Goal: Task Accomplishment & Management: Manage account settings

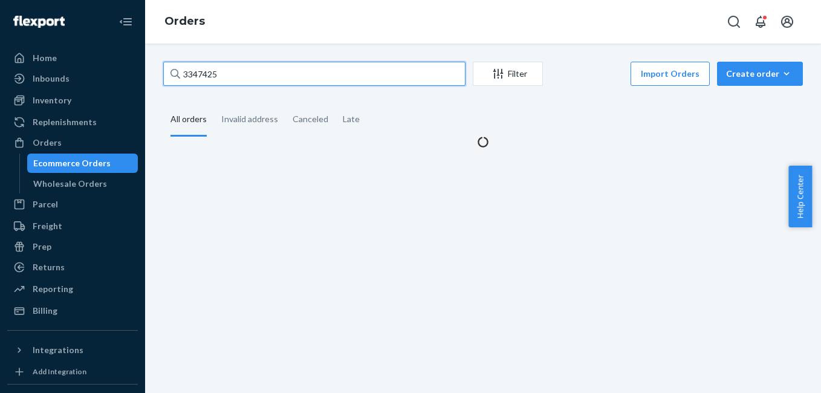
drag, startPoint x: 275, startPoint y: 70, endPoint x: 268, endPoint y: 73, distance: 6.8
click at [274, 70] on input "3347425" at bounding box center [314, 74] width 302 height 24
type input "135078953"
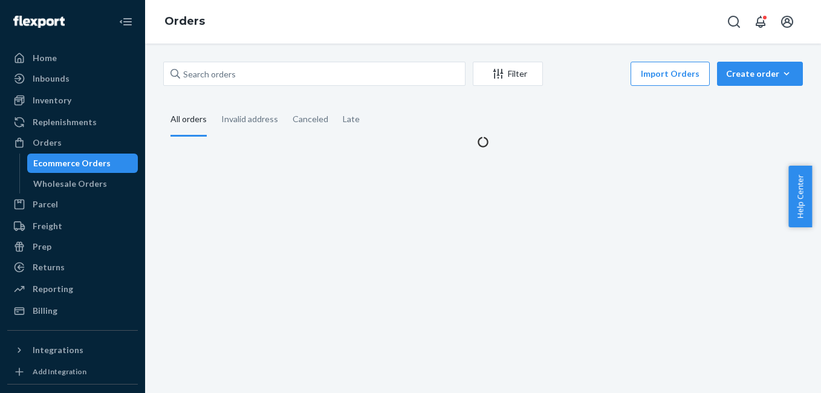
click at [233, 48] on div "Filter Import Orders Create order Ecommerce order Removal order All orders Inva…" at bounding box center [483, 219] width 676 height 350
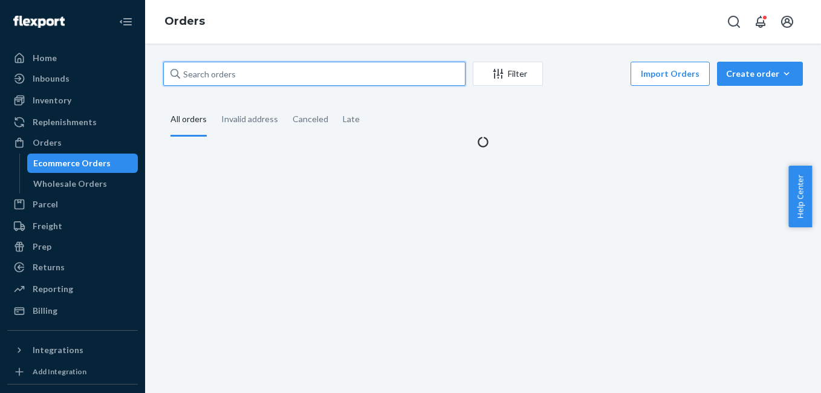
click at [225, 65] on input "text" at bounding box center [314, 74] width 302 height 24
paste input "135078953"
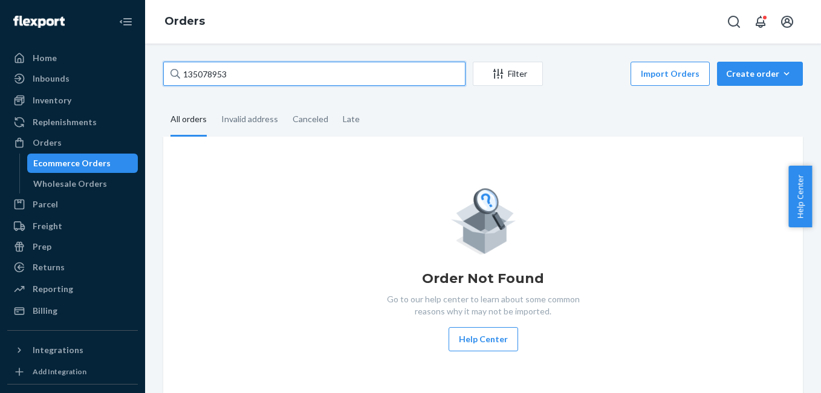
type input "135078953"
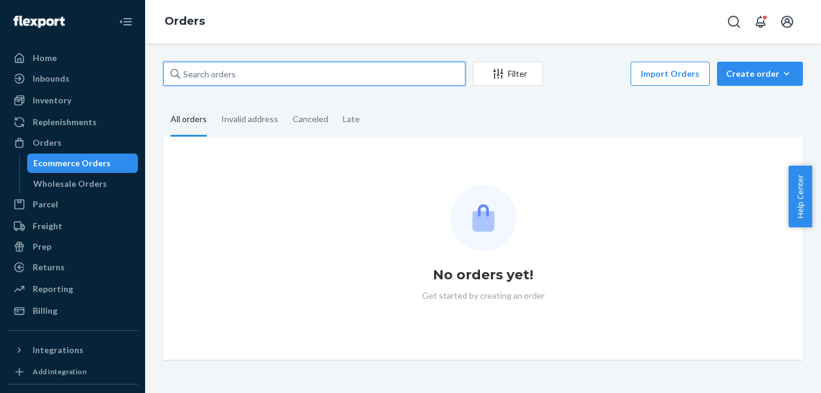
click at [190, 80] on input "text" at bounding box center [314, 74] width 302 height 24
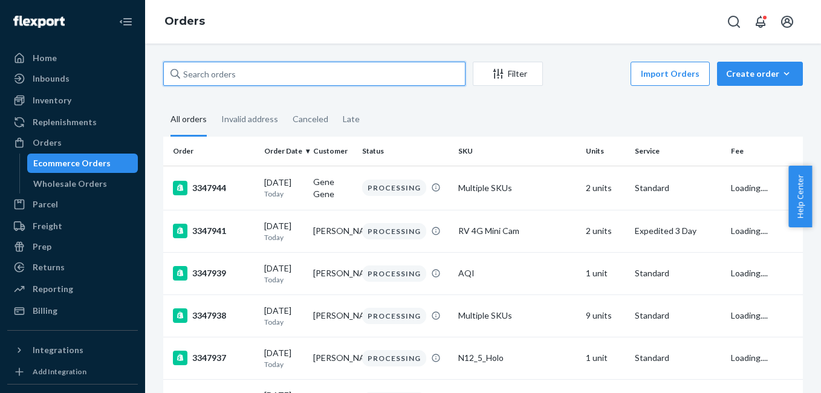
paste input "135078953"
type input "135078953"
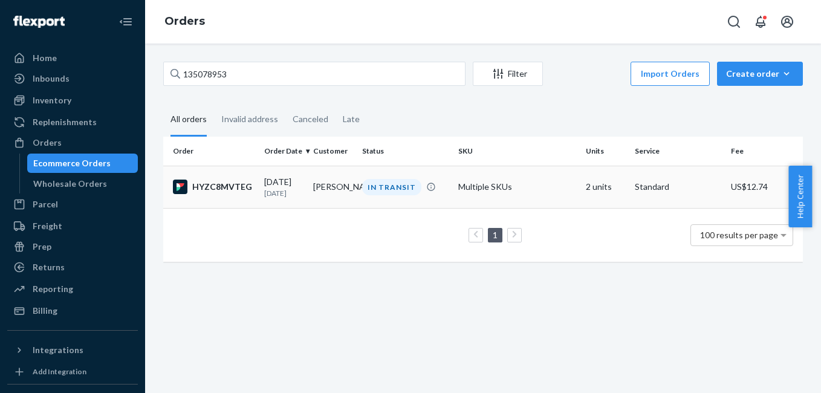
click at [240, 180] on div "HYZC8MVTEG" at bounding box center [214, 187] width 82 height 15
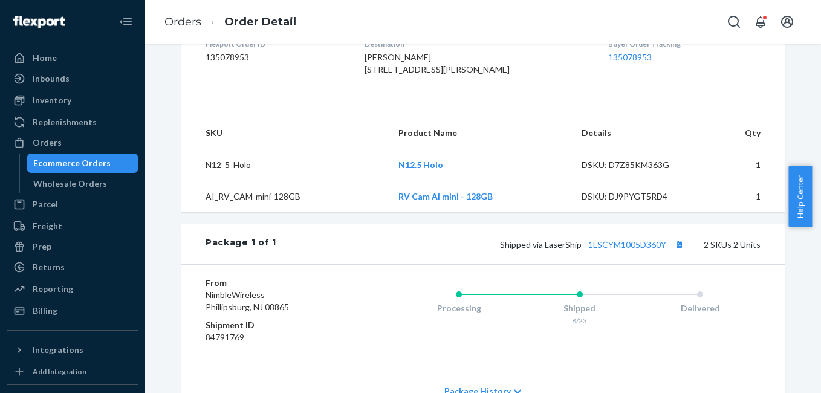
scroll to position [334, 0]
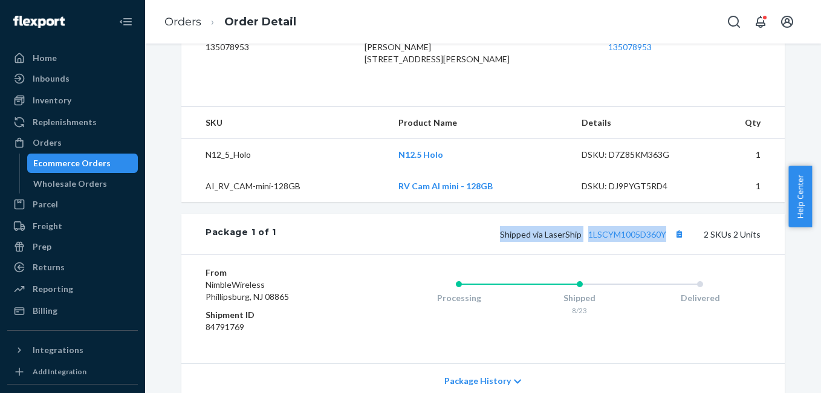
drag, startPoint x: 499, startPoint y: 258, endPoint x: 668, endPoint y: 250, distance: 168.9
click at [668, 242] on div "Shipped via LaserShip 1LSCYM1005D360Y 2 SKUs 2 Units" at bounding box center [518, 234] width 484 height 16
copy span "Shipped via LaserShip 1LSCYM1005D360Y"
click at [112, 143] on div "Orders" at bounding box center [72, 142] width 128 height 17
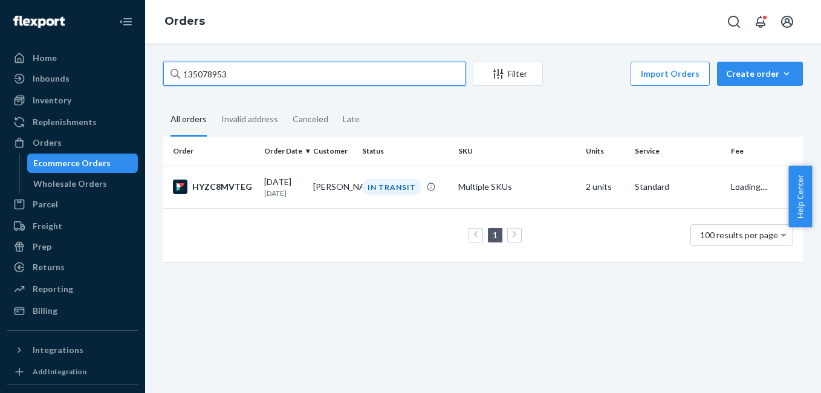
click at [241, 75] on input "135078953" at bounding box center [314, 74] width 302 height 24
paste input "00171"
type input "135000171"
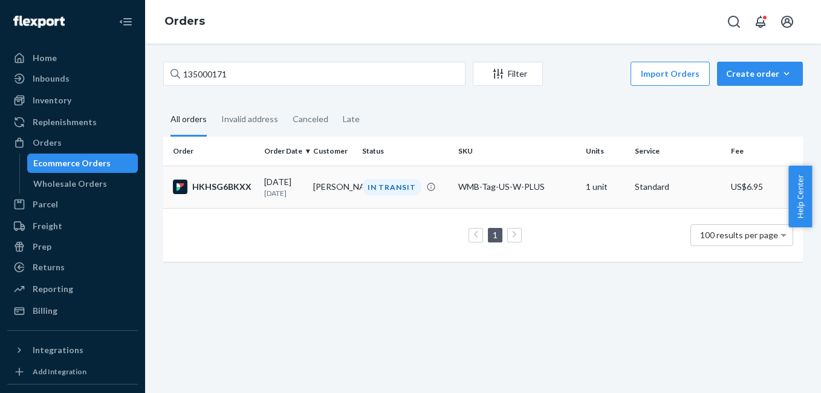
click at [222, 183] on div "HKHSG6BKXX" at bounding box center [214, 187] width 82 height 15
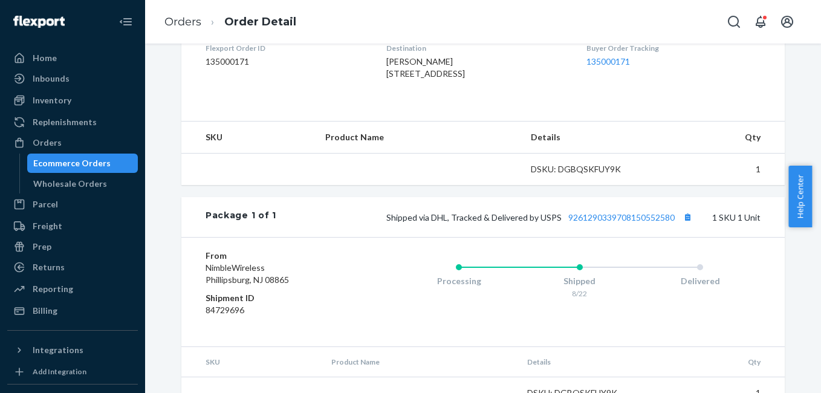
scroll to position [351, 0]
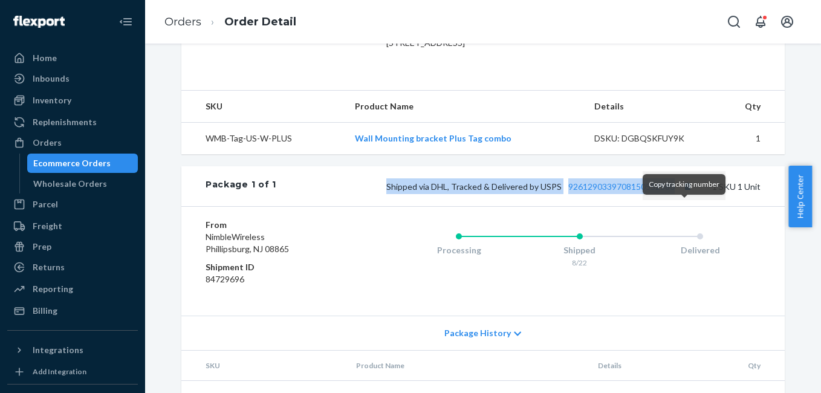
drag, startPoint x: 383, startPoint y: 215, endPoint x: 676, endPoint y: 204, distance: 293.5
click at [676, 194] on div "Shipped via DHL, Tracked & Delivered by USPS 9261290339708150552580 1 SKU 1 Unit" at bounding box center [518, 186] width 484 height 16
copy span "Shipped via DHL, Tracked & Delivered by USPS 9261290339708150552580"
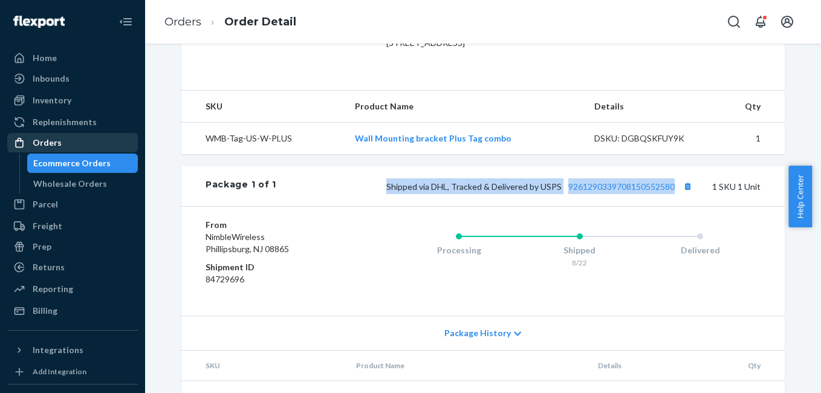
click at [60, 140] on div "Orders" at bounding box center [72, 142] width 128 height 17
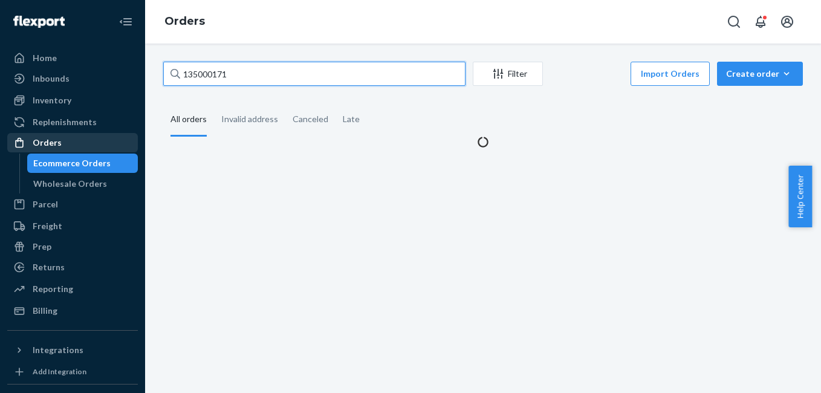
click at [254, 70] on input "135000171" at bounding box center [314, 74] width 302 height 24
paste input "3347084"
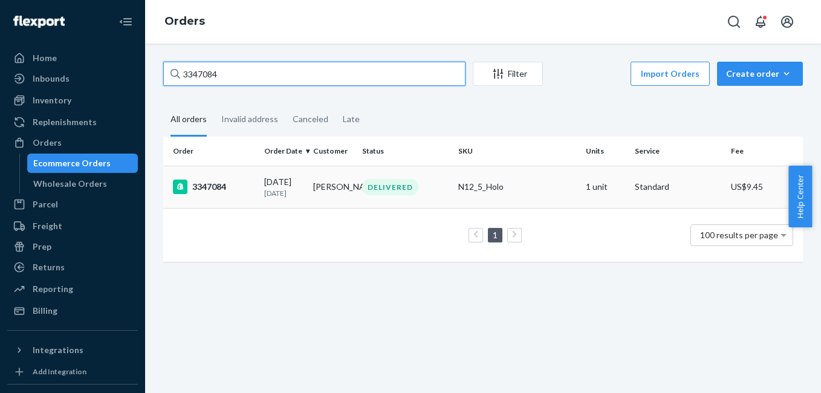
type input "3347084"
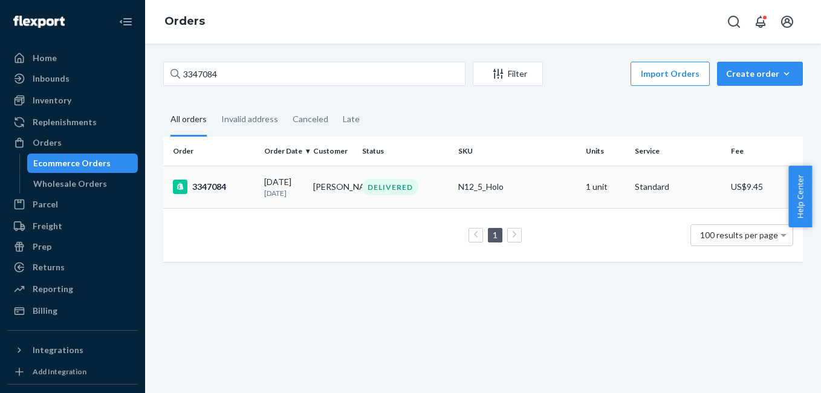
click at [220, 184] on div "3347084" at bounding box center [214, 187] width 82 height 15
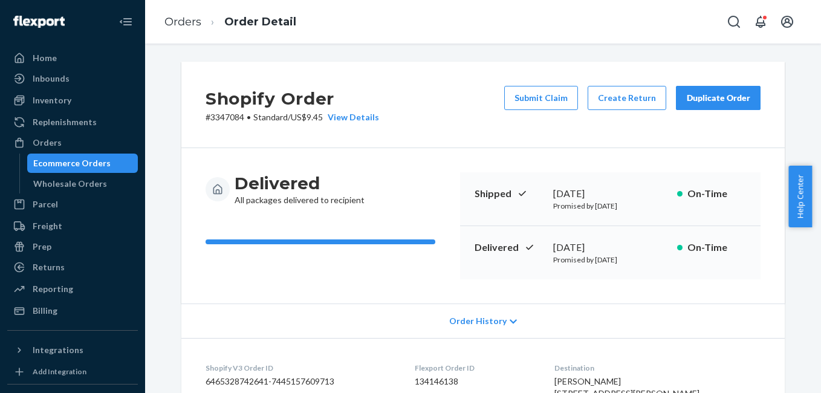
click at [716, 96] on div "Duplicate Order" at bounding box center [718, 98] width 64 height 12
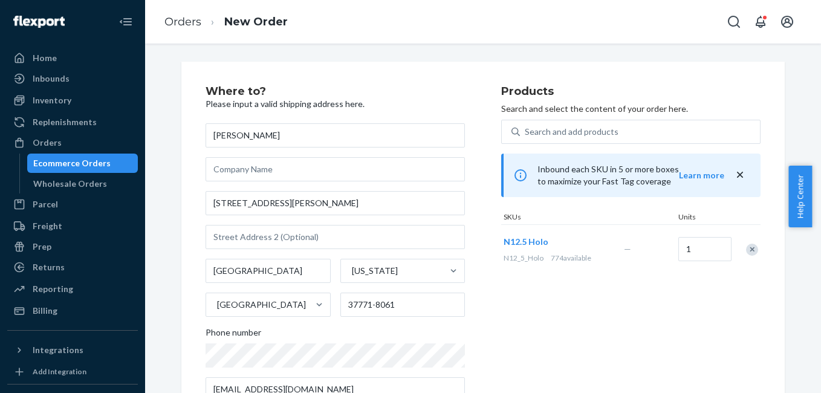
click at [746, 253] on div "Remove Item" at bounding box center [752, 250] width 12 height 12
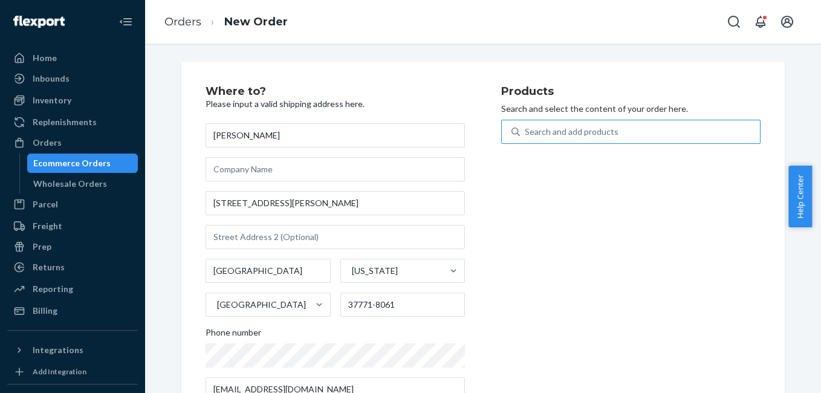
click at [616, 143] on div "Search and add products" at bounding box center [630, 132] width 259 height 24
click at [526, 138] on input "Search and add products" at bounding box center [525, 132] width 1 height 12
type input "4g"
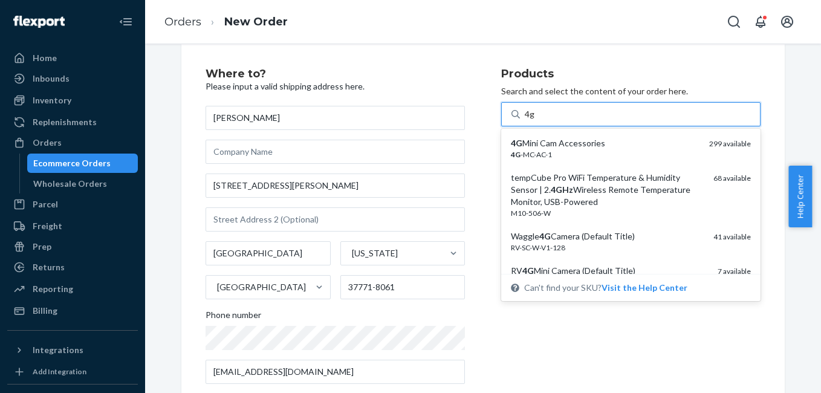
scroll to position [42, 0]
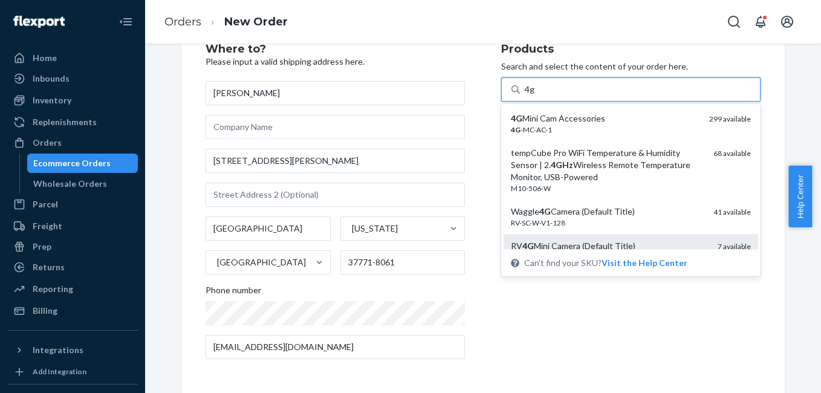
click at [640, 243] on div "RV 4G Mini Camera (Default Title)" at bounding box center [609, 246] width 197 height 12
click at [535, 96] on input "4g" at bounding box center [530, 89] width 10 height 12
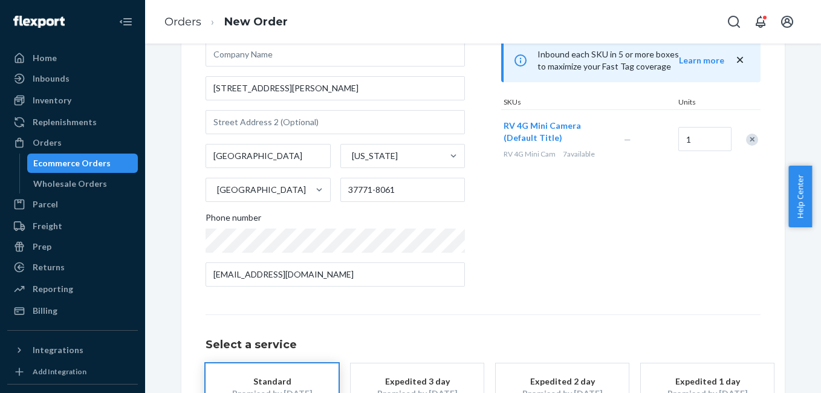
scroll to position [218, 0]
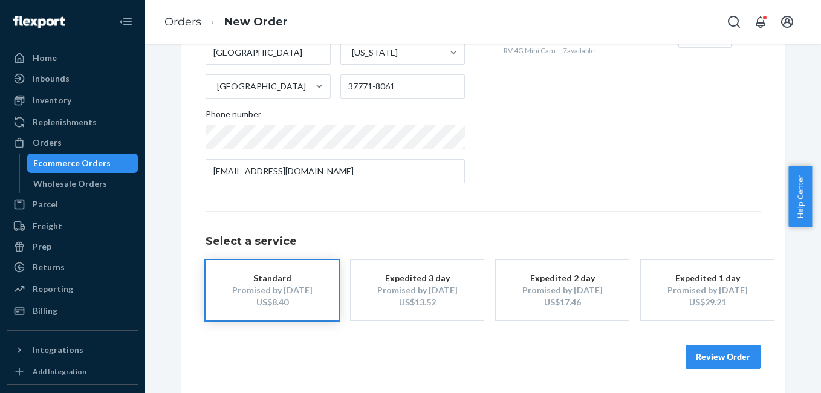
click at [429, 299] on div "US$13.52" at bounding box center [417, 302] width 97 height 12
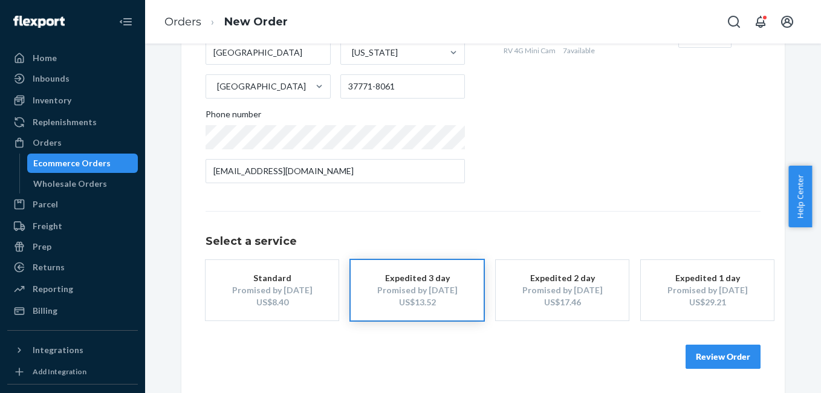
click at [726, 362] on button "Review Order" at bounding box center [723, 357] width 75 height 24
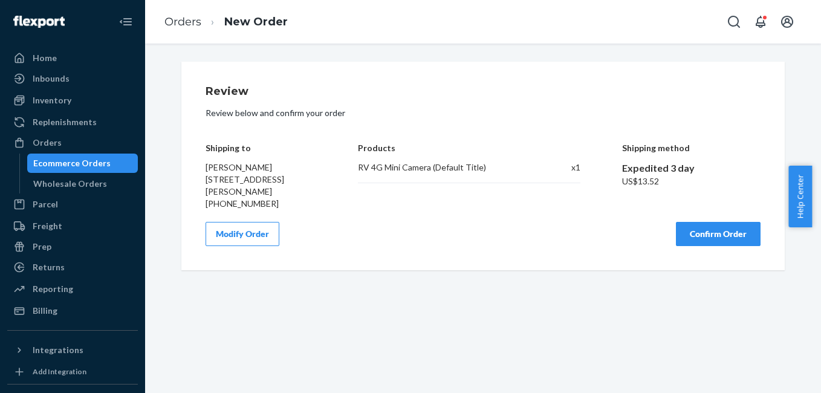
click at [685, 233] on button "Confirm Order" at bounding box center [718, 234] width 85 height 24
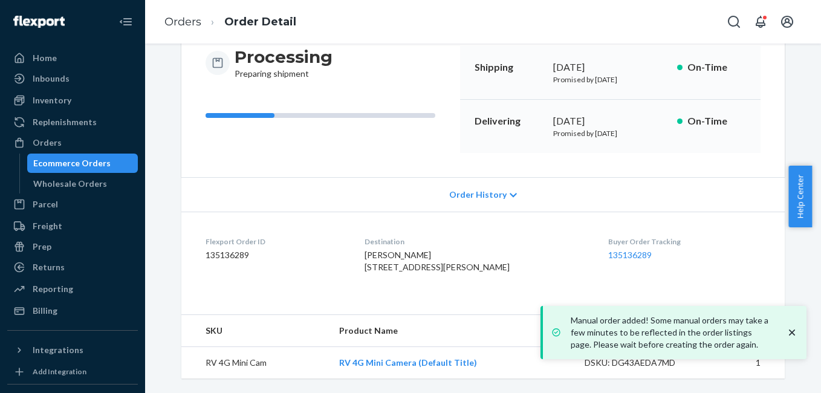
scroll to position [151, 0]
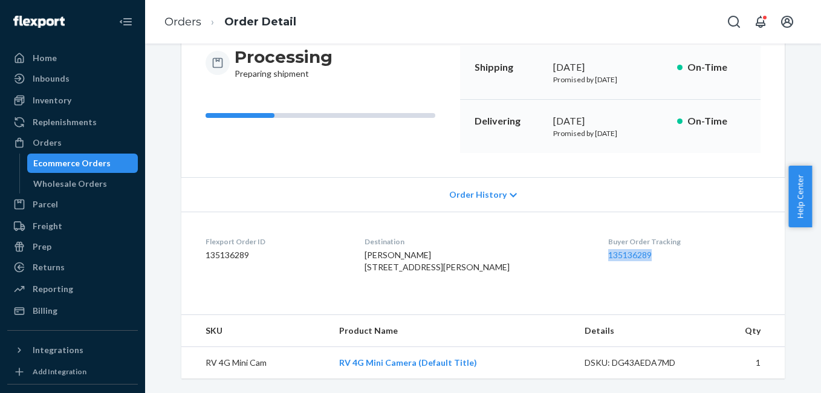
drag, startPoint x: 590, startPoint y: 236, endPoint x: 640, endPoint y: 239, distance: 50.9
click at [640, 239] on dl "Flexport Order ID 135136289 Destination [PERSON_NAME] [STREET_ADDRESS][PERSON_N…" at bounding box center [483, 257] width 604 height 91
copy link "135136289"
click at [67, 284] on div "Reporting" at bounding box center [53, 289] width 41 height 12
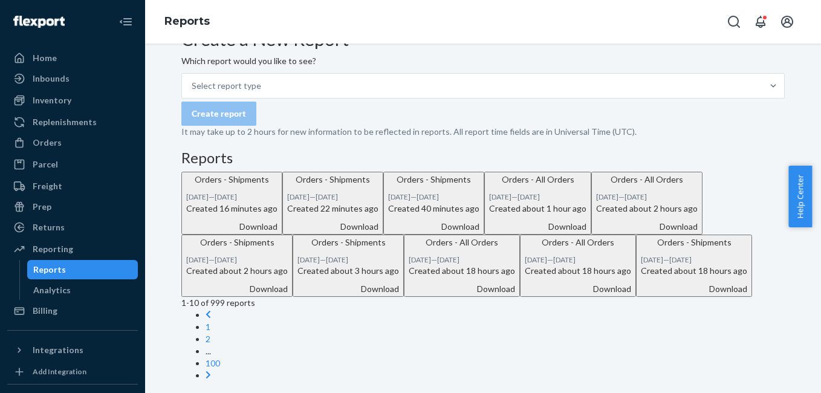
scroll to position [113, 0]
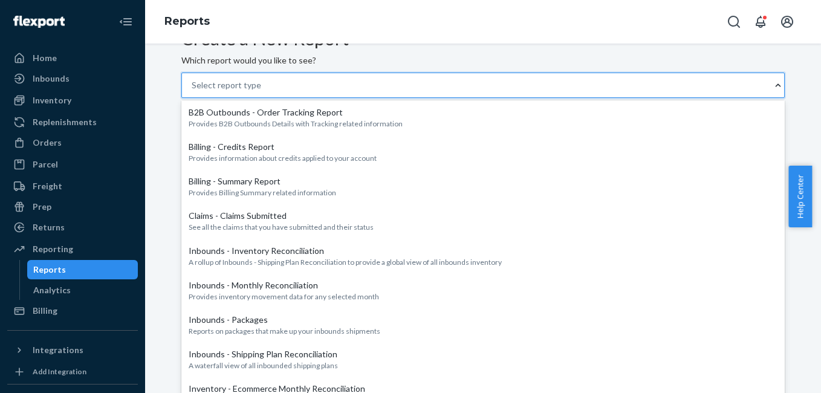
click at [311, 97] on div "Select report type" at bounding box center [477, 85] width 590 height 24
click at [193, 91] on input "option B2B Outbounds - Order Tracking Report focused, 1 of 27. 27 results avail…" at bounding box center [192, 85] width 1 height 12
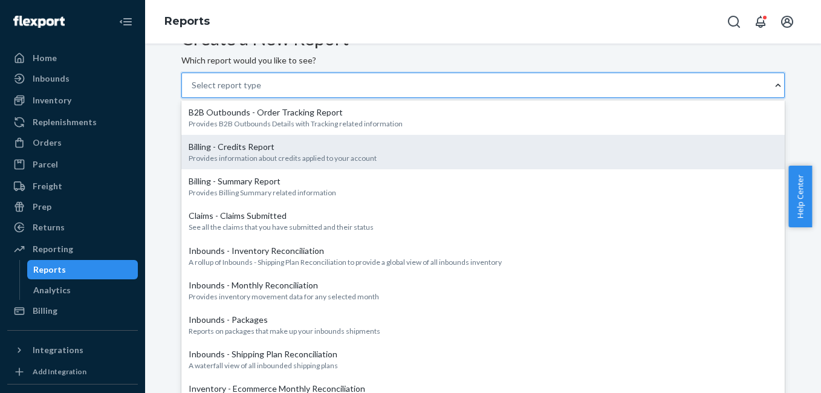
scroll to position [682, 0]
click at [193, 91] on input "option Orders - Shipments focused, 15 of 27. 27 results available. Use Up and D…" at bounding box center [192, 85] width 1 height 12
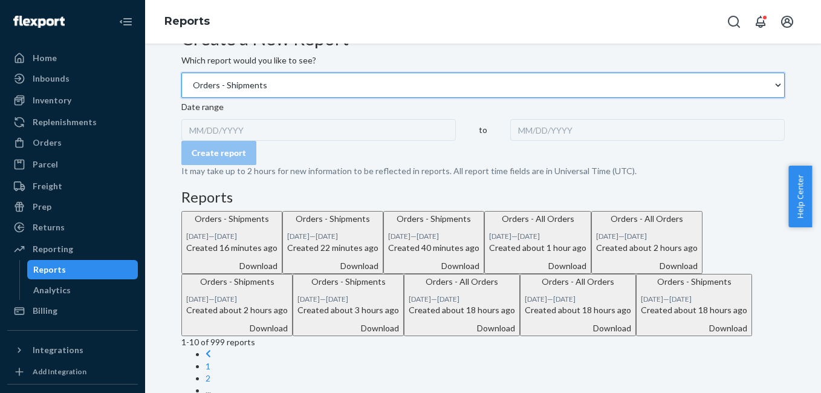
click at [272, 141] on div "MM/DD/YYYY" at bounding box center [318, 130] width 275 height 22
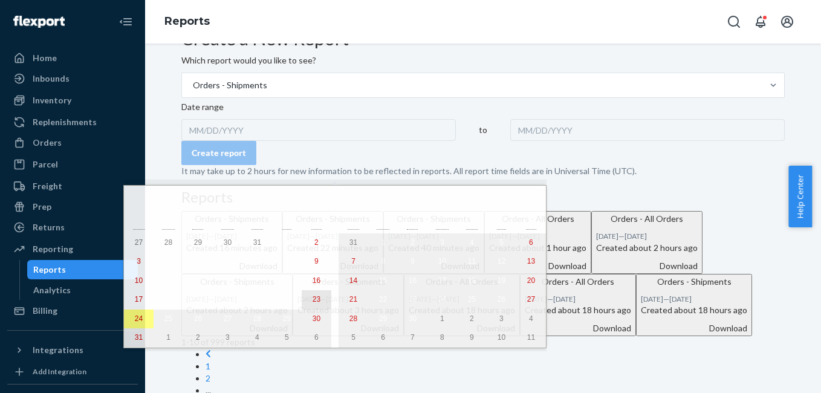
click at [302, 305] on button "23" at bounding box center [317, 299] width 30 height 19
click at [313, 304] on abbr "23" at bounding box center [317, 299] width 8 height 8
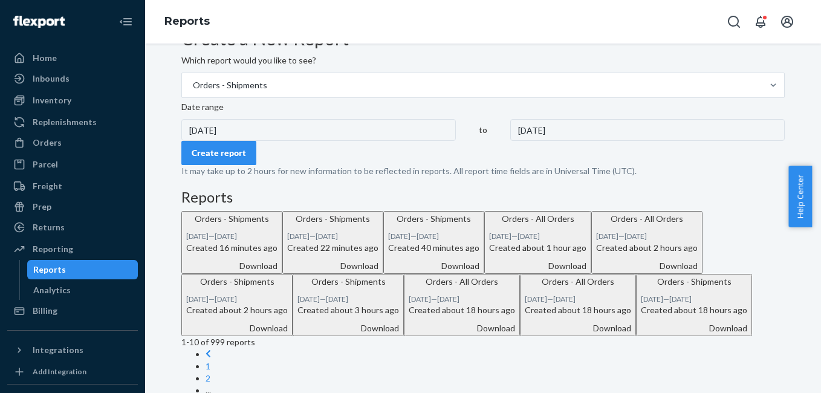
click at [510, 141] on div "[DATE]" at bounding box center [647, 130] width 275 height 22
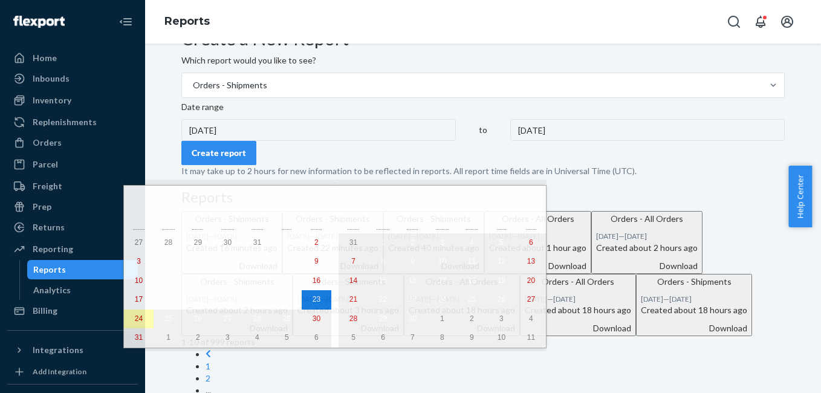
click at [130, 325] on button "24" at bounding box center [139, 319] width 30 height 19
click at [140, 323] on abbr "24" at bounding box center [139, 318] width 8 height 8
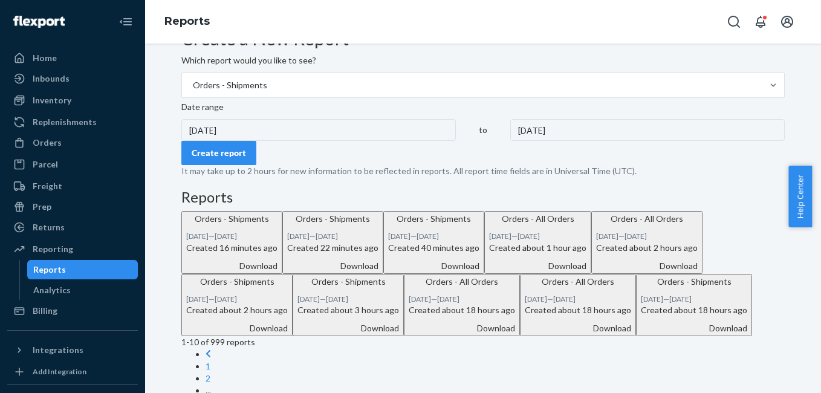
click at [239, 159] on div "Create report" at bounding box center [219, 153] width 54 height 12
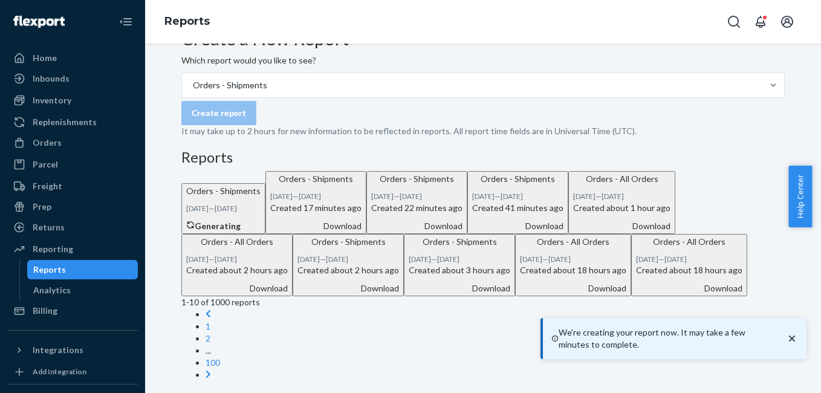
click at [195, 229] on icon "button" at bounding box center [190, 225] width 8 height 8
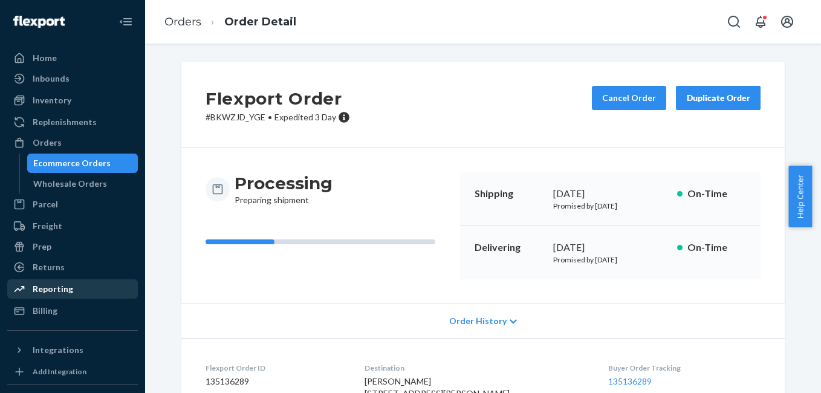
click at [116, 285] on div "Reporting" at bounding box center [72, 289] width 128 height 17
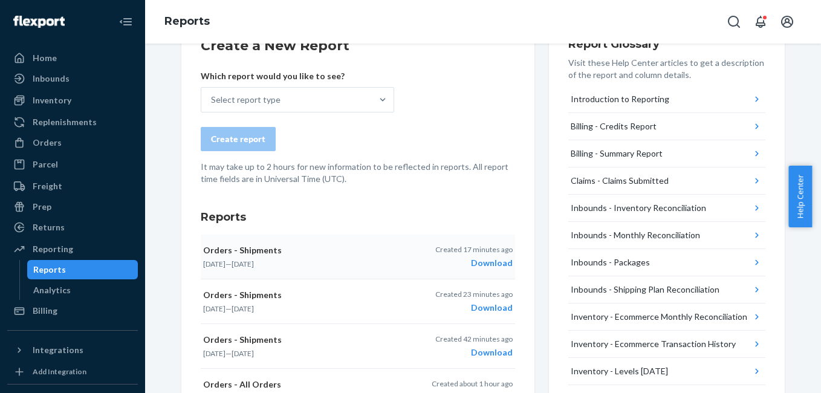
scroll to position [125, 0]
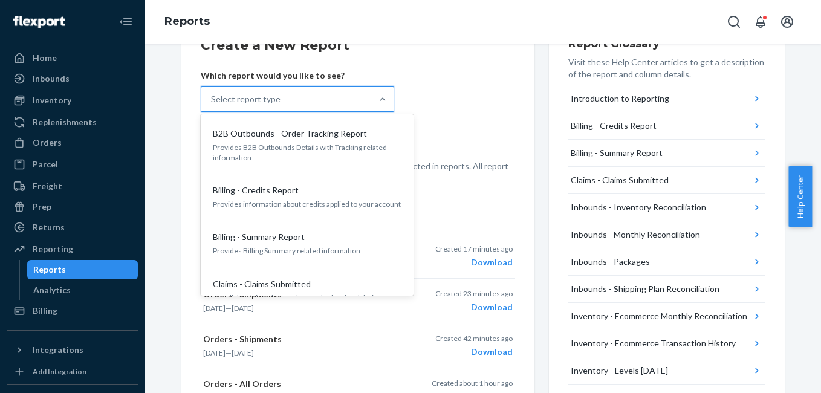
click at [268, 100] on div "Select report type" at bounding box center [246, 99] width 70 height 12
click at [212, 100] on input "option B2B Outbounds - Order Tracking Report focused, 1 of 27. 27 results avail…" at bounding box center [211, 99] width 1 height 12
click at [268, 100] on div "Select report type" at bounding box center [246, 99] width 70 height 12
click at [212, 100] on input "option B2B Outbounds - Order Tracking Report focused, 1 of 27. 27 results avail…" at bounding box center [211, 99] width 1 height 12
click at [265, 101] on div "Select report type" at bounding box center [246, 99] width 70 height 12
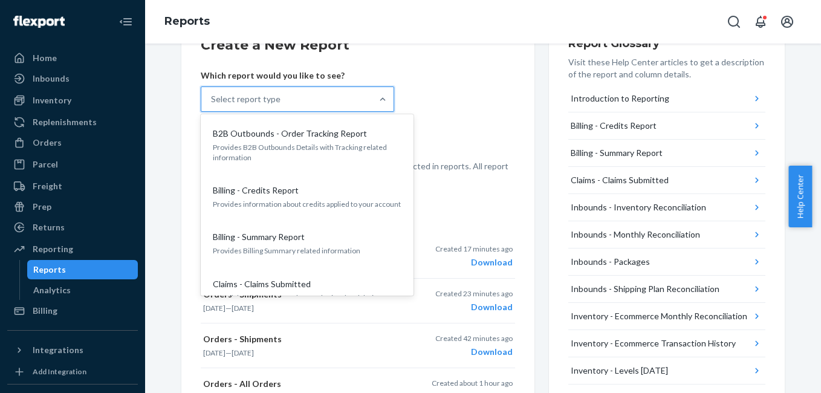
click at [212, 101] on input "option B2B Outbounds - Order Tracking Report focused, 1 of 27. 27 results avail…" at bounding box center [211, 99] width 1 height 12
click at [265, 101] on div "Select report type" at bounding box center [246, 99] width 70 height 12
click at [212, 101] on input "option B2B Outbounds - Order Tracking Report focused, 1 of 27. 27 results avail…" at bounding box center [211, 99] width 1 height 12
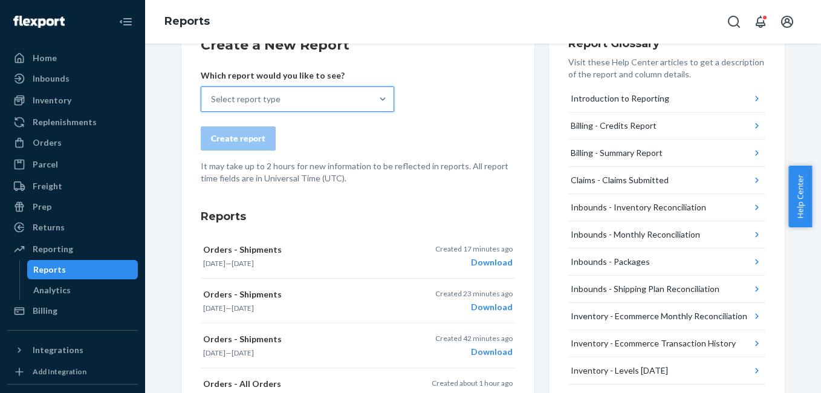
click at [255, 97] on div "Select report type" at bounding box center [246, 99] width 70 height 12
click at [212, 97] on input "0 results available. Select is focused ,type to refine list, press Down to open…" at bounding box center [211, 99] width 1 height 12
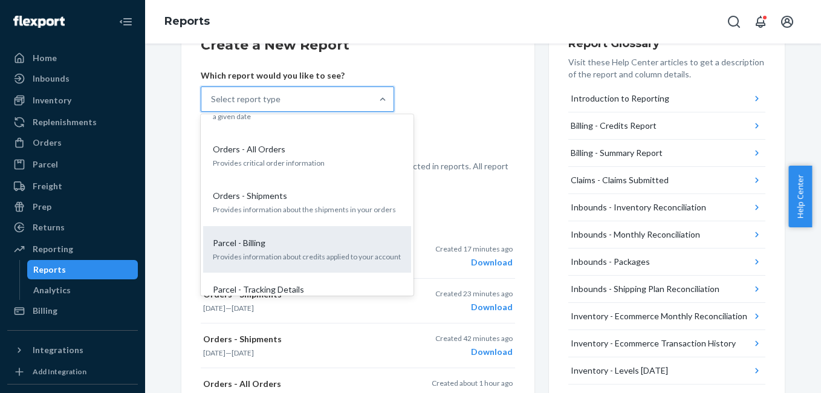
scroll to position [701, 0]
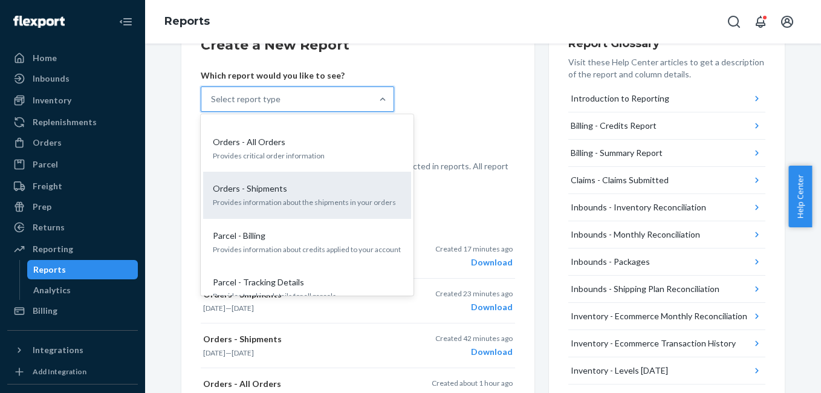
click at [258, 183] on p "Orders - Shipments" at bounding box center [250, 189] width 74 height 12
click at [212, 105] on input "option Orders - Shipments focused, 15 of 27. 27 results available. Use Up and D…" at bounding box center [211, 99] width 1 height 12
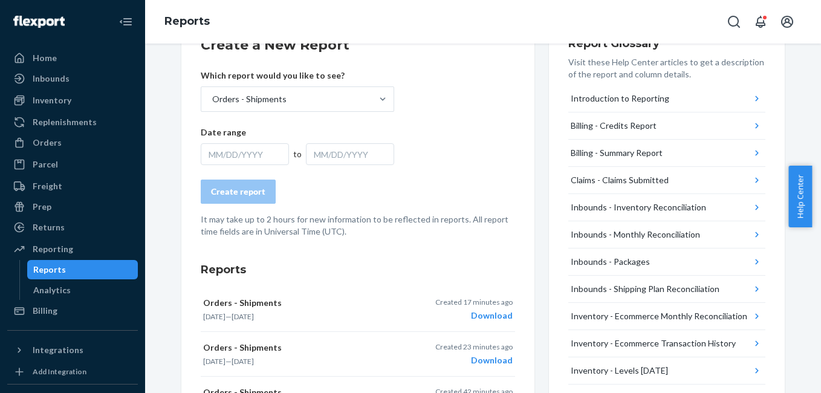
click at [252, 153] on div "MM/DD/YYYY" at bounding box center [245, 154] width 88 height 22
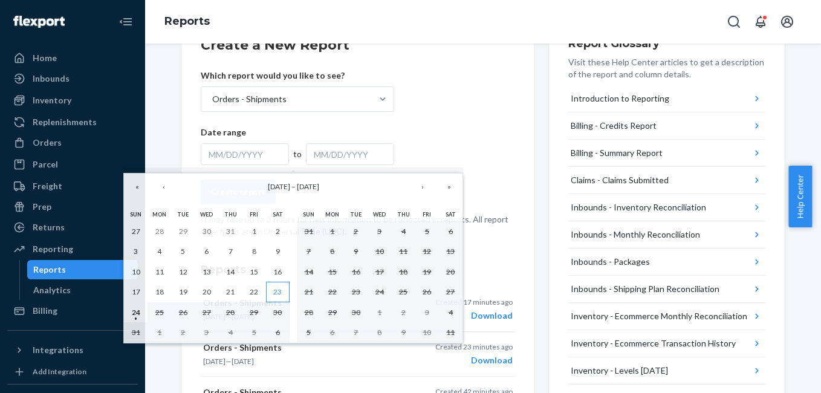
click at [274, 293] on abbr "23" at bounding box center [277, 291] width 8 height 9
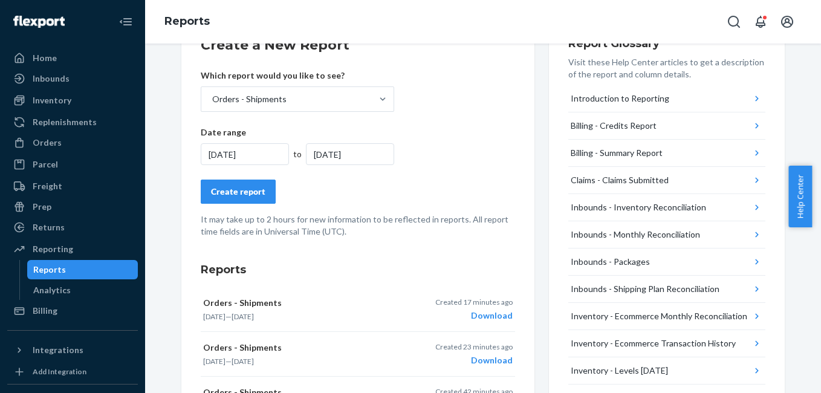
click at [333, 153] on div "[DATE]" at bounding box center [350, 154] width 88 height 22
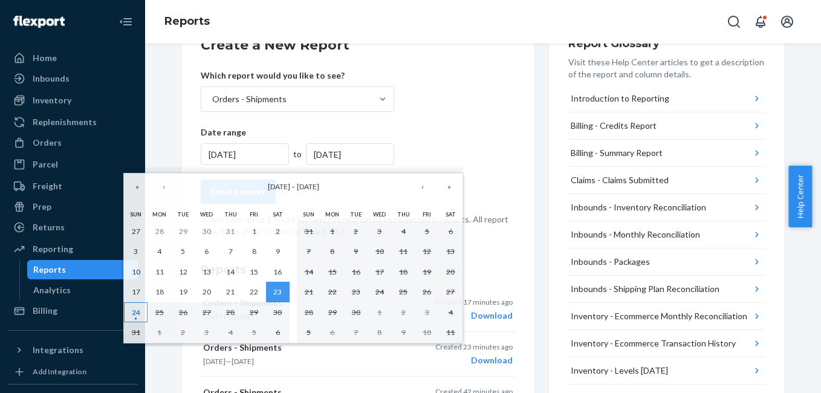
click at [132, 310] on abbr "24" at bounding box center [136, 312] width 8 height 9
click at [426, 132] on form "Create a New Report Which report would you like to see? Orders - Shipments Date…" at bounding box center [358, 137] width 314 height 202
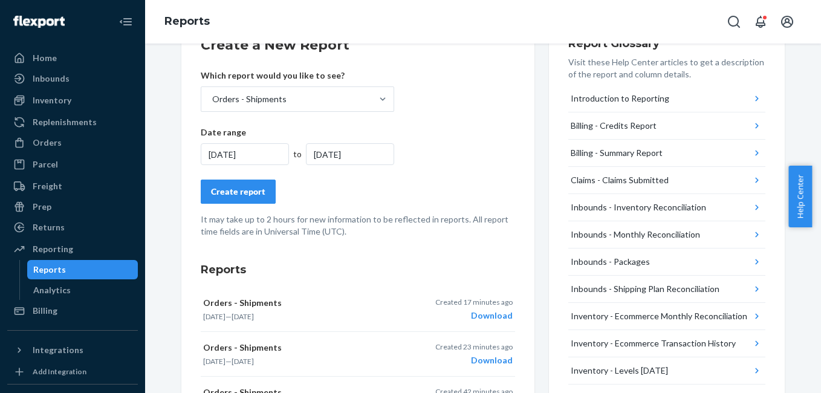
click at [346, 148] on div "[DATE]" at bounding box center [350, 154] width 88 height 22
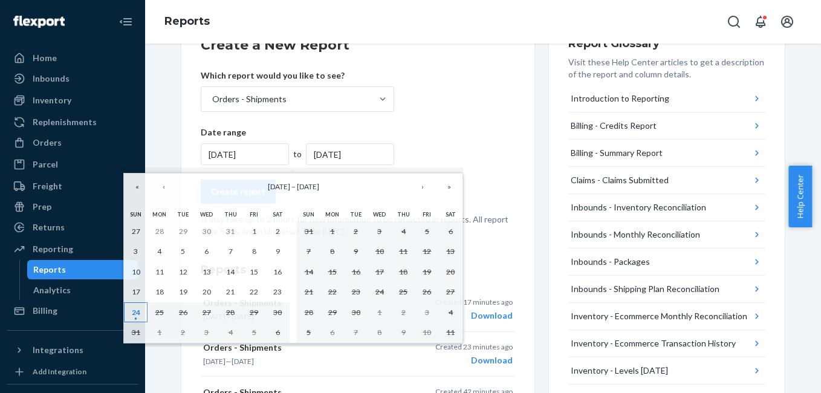
click at [133, 311] on abbr "24" at bounding box center [136, 312] width 8 height 9
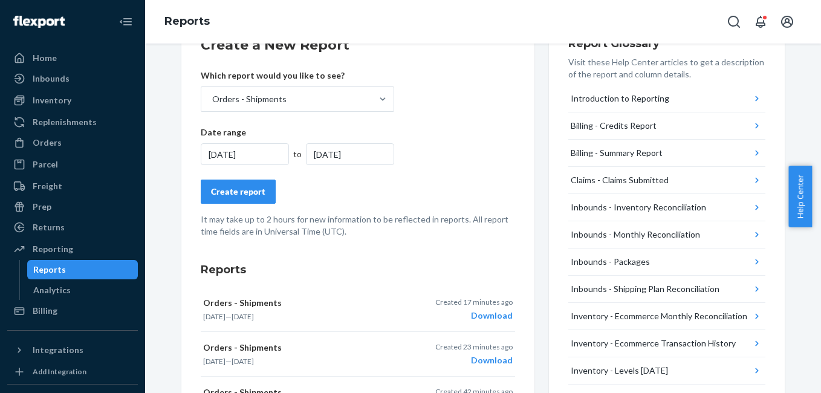
click at [242, 148] on div "[DATE]" at bounding box center [245, 154] width 88 height 22
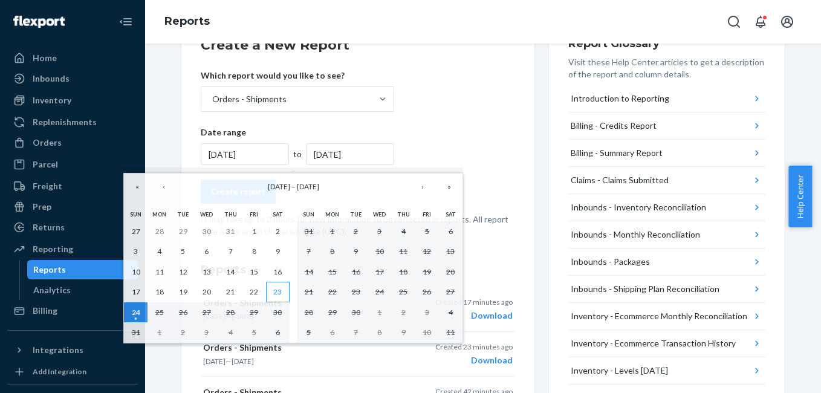
click at [276, 291] on abbr "23" at bounding box center [277, 291] width 8 height 9
click at [441, 124] on form "Create a New Report Which report would you like to see? Orders - Shipments Date…" at bounding box center [358, 137] width 314 height 202
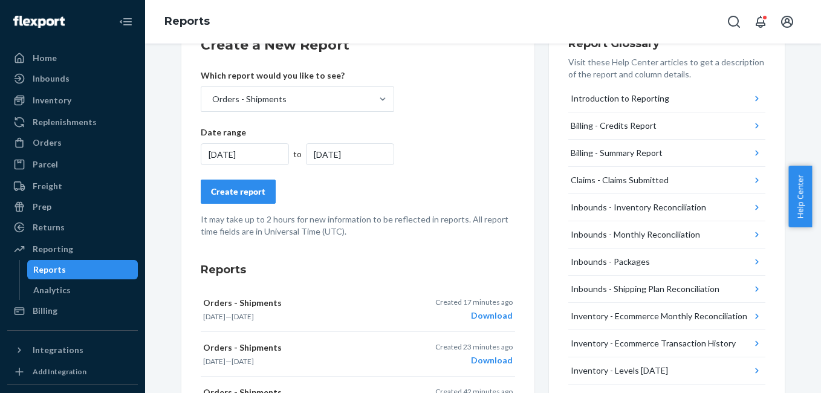
click at [245, 155] on div "[DATE]" at bounding box center [245, 154] width 88 height 22
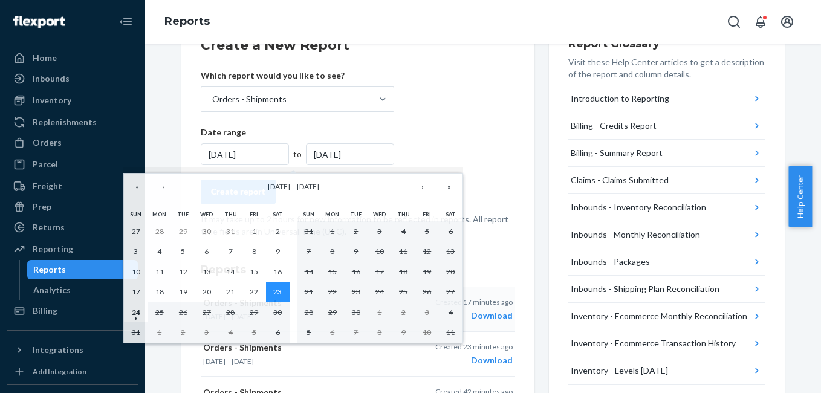
click at [282, 290] on abbr "23" at bounding box center [277, 291] width 8 height 9
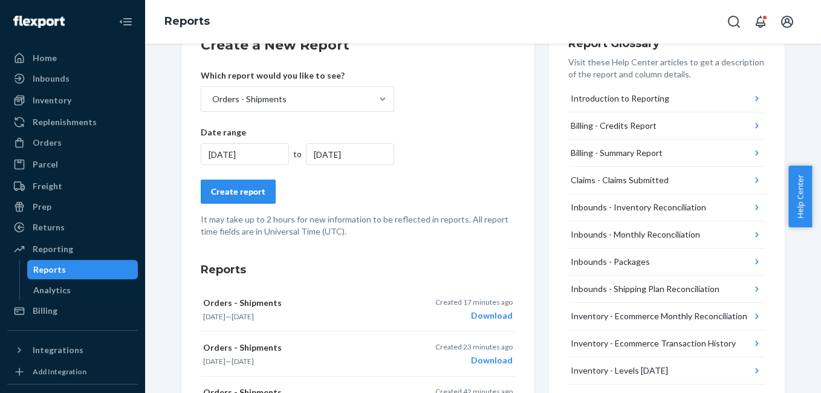
click at [247, 192] on div "Create report" at bounding box center [238, 192] width 54 height 12
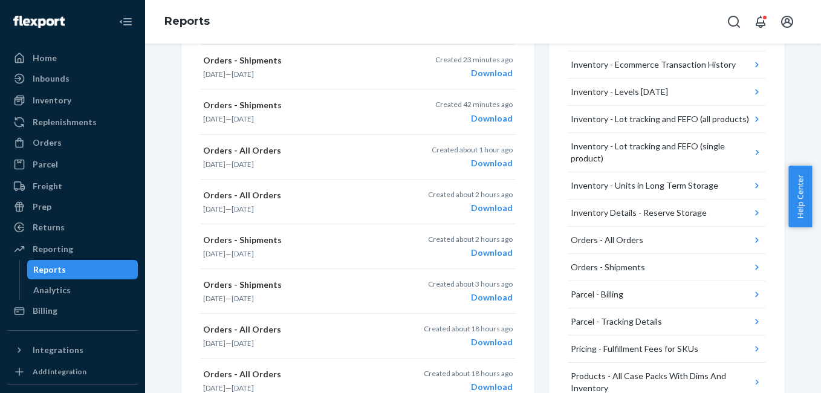
scroll to position [399, 0]
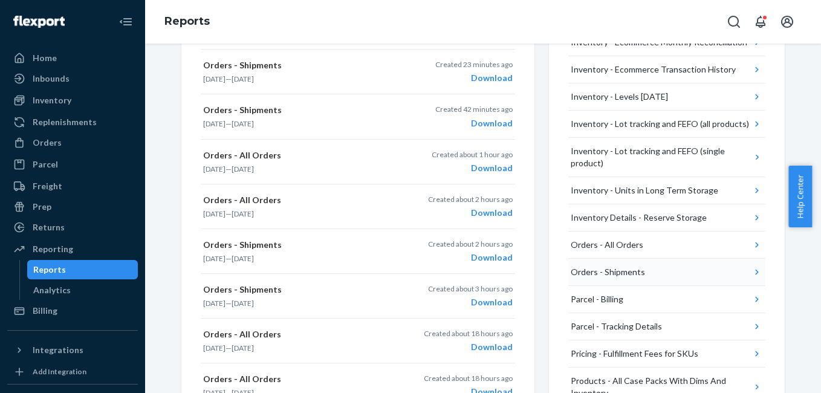
click at [755, 272] on icon "button" at bounding box center [756, 272] width 3 height 5
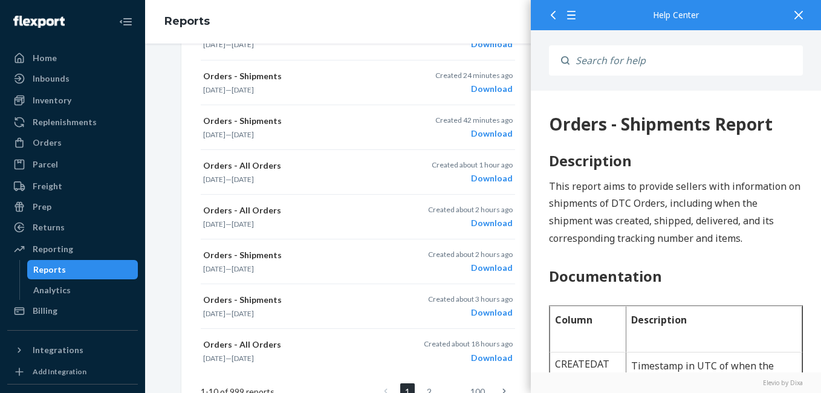
scroll to position [0, 0]
click at [796, 19] on icon at bounding box center [799, 15] width 8 height 8
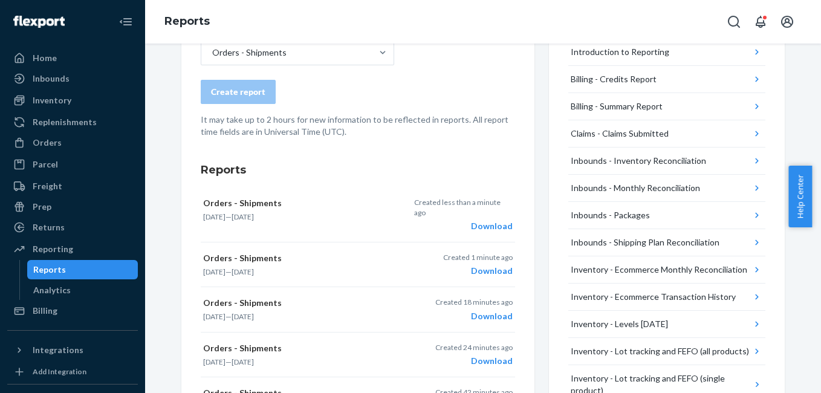
scroll to position [174, 0]
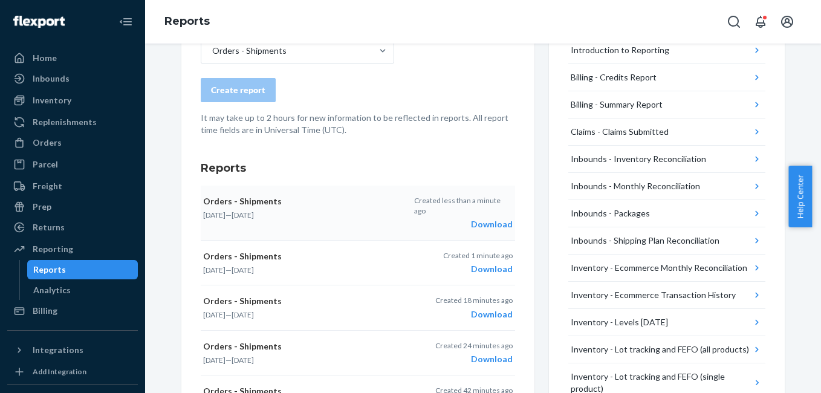
click at [484, 218] on div "Download" at bounding box center [463, 224] width 99 height 12
click at [62, 146] on div "Orders" at bounding box center [72, 142] width 128 height 17
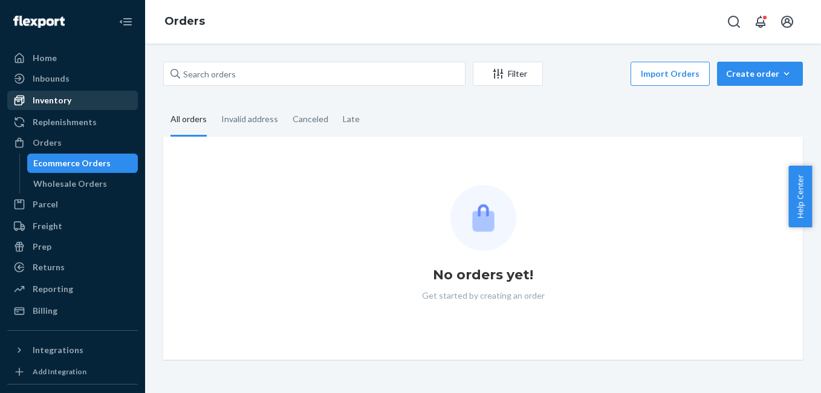
click at [68, 102] on div "Inventory" at bounding box center [52, 100] width 39 height 12
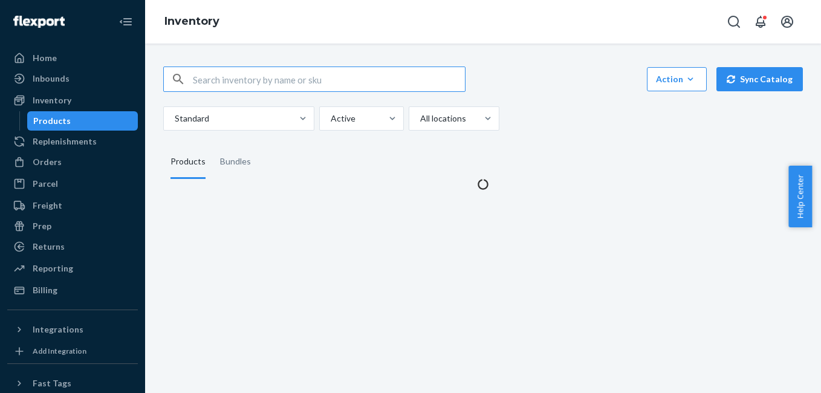
click at [260, 74] on input "text" at bounding box center [329, 79] width 272 height 24
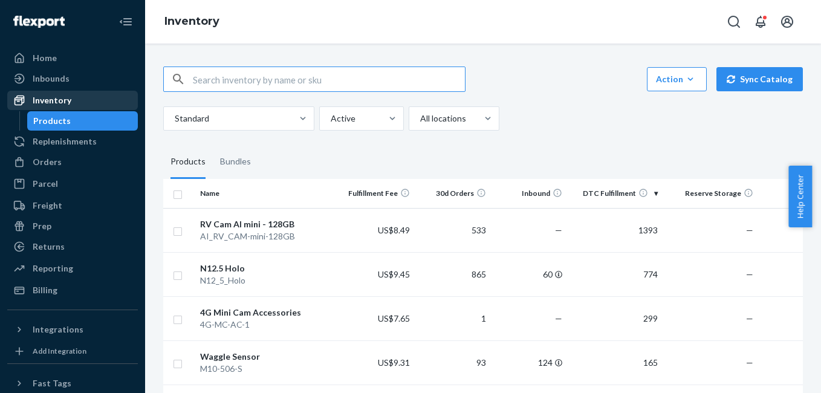
click at [84, 108] on div "Inventory" at bounding box center [72, 100] width 128 height 17
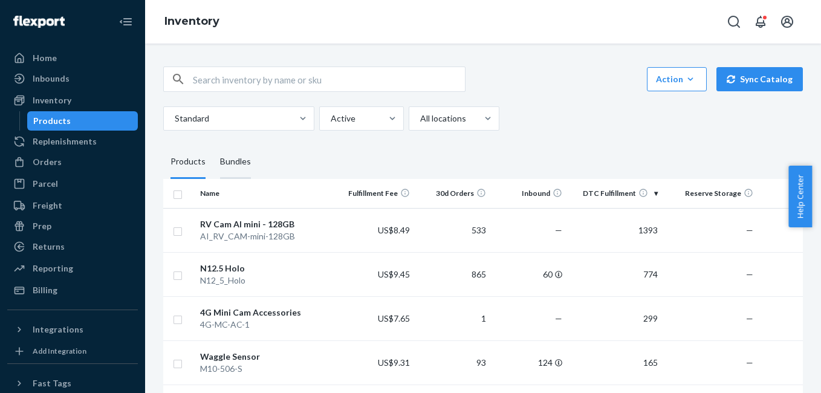
click at [234, 166] on div "Bundles" at bounding box center [235, 162] width 31 height 34
click at [213, 145] on input "Bundles" at bounding box center [213, 145] width 0 height 0
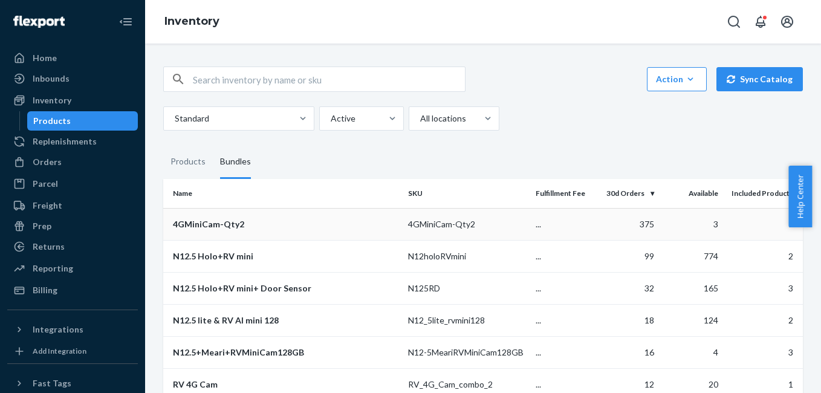
click at [239, 221] on div "4GMiniCam-Qty2" at bounding box center [286, 224] width 226 height 12
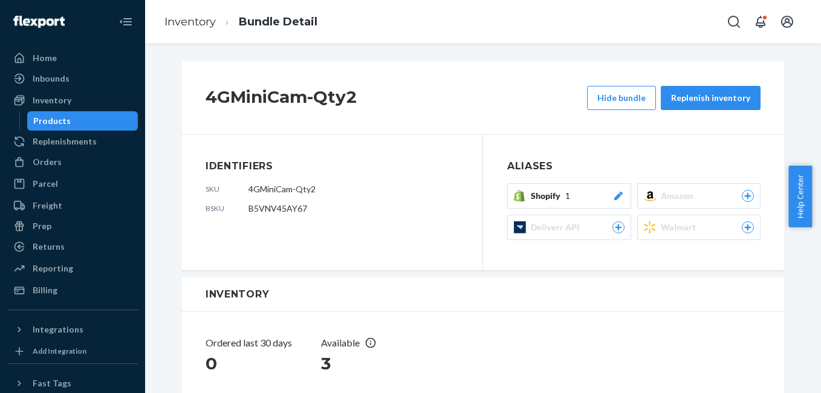
click at [614, 201] on div at bounding box center [619, 196] width 12 height 12
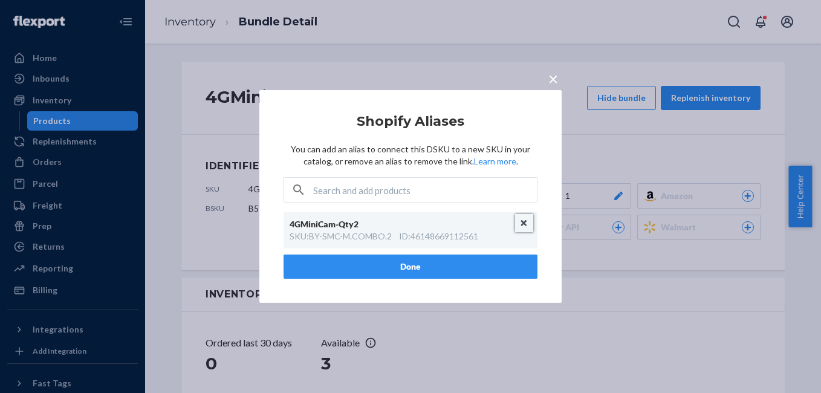
click at [525, 223] on button "Unlink" at bounding box center [524, 223] width 18 height 18
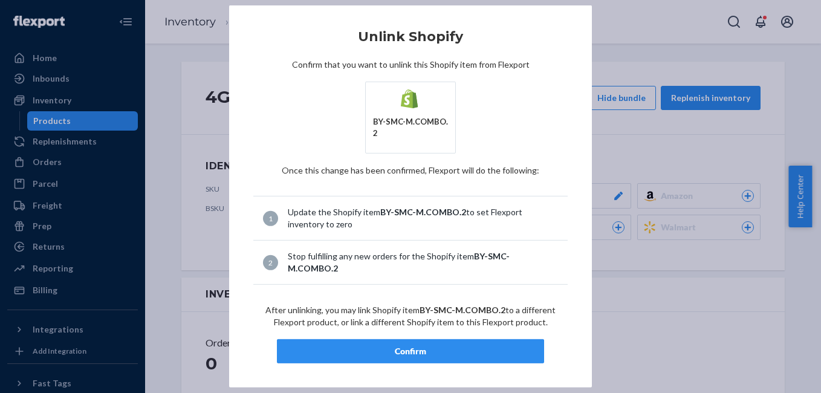
click at [454, 345] on div "Confirm" at bounding box center [410, 351] width 247 height 12
